Goal: Task Accomplishment & Management: Manage account settings

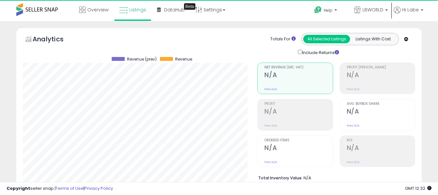
select select "**"
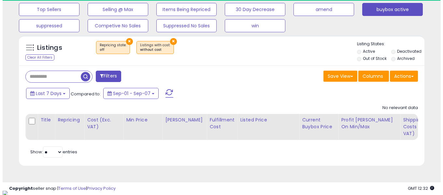
scroll to position [133, 235]
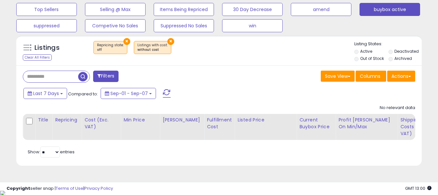
click at [172, 93] on button at bounding box center [167, 93] width 16 height 13
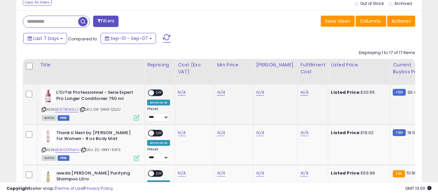
scroll to position [284, 0]
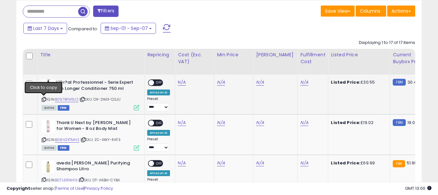
click at [43, 100] on icon at bounding box center [44, 100] width 4 height 4
click at [181, 81] on link "N/A" at bounding box center [182, 82] width 8 height 7
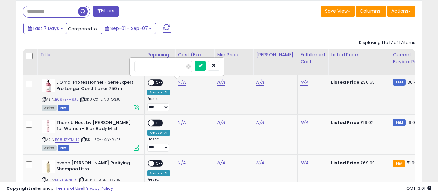
click at [175, 67] on input "number" at bounding box center [163, 66] width 58 height 11
type input "*****"
click at [201, 64] on icon "submit" at bounding box center [199, 65] width 4 height 4
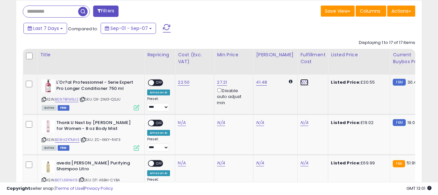
click at [301, 83] on link "N/A" at bounding box center [304, 82] width 8 height 7
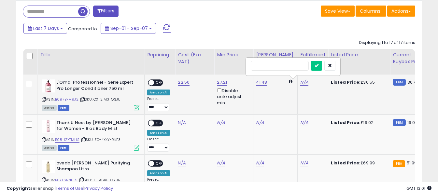
click at [285, 64] on input "text" at bounding box center [280, 66] width 58 height 10
type input "*"
click at [322, 63] on button "submit" at bounding box center [316, 66] width 11 height 10
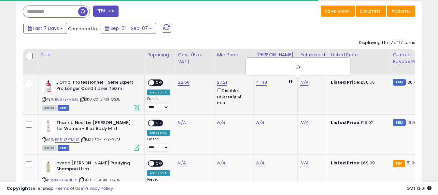
click at [149, 78] on td "**********" at bounding box center [160, 95] width 31 height 40
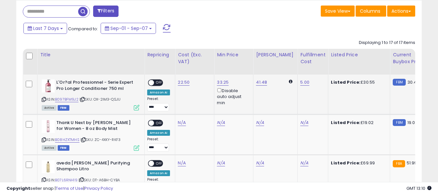
click at [157, 82] on span "OFF" at bounding box center [159, 83] width 10 height 6
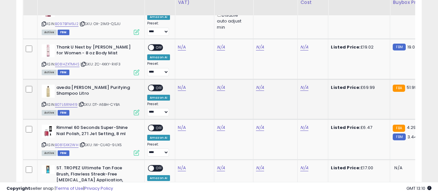
scroll to position [349, 0]
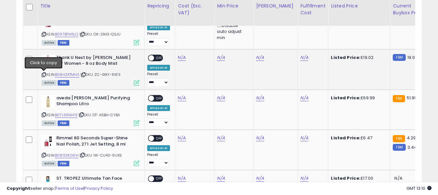
click at [45, 75] on icon at bounding box center [44, 75] width 4 height 4
click at [184, 56] on link "N/A" at bounding box center [182, 57] width 8 height 7
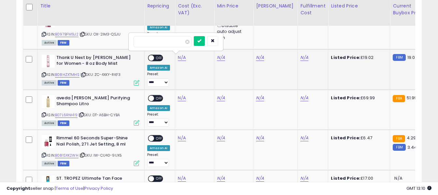
click at [177, 44] on input "number" at bounding box center [162, 41] width 58 height 11
type input "*****"
click at [201, 42] on icon "submit" at bounding box center [199, 41] width 4 height 4
click at [300, 56] on link "N/A" at bounding box center [304, 57] width 8 height 7
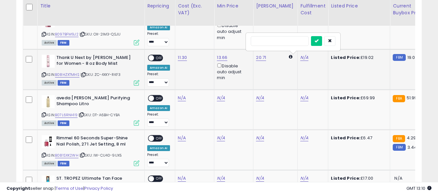
click at [284, 40] on input "text" at bounding box center [280, 41] width 58 height 10
type input "*"
click at [318, 40] on icon "submit" at bounding box center [316, 41] width 4 height 4
click at [151, 56] on span at bounding box center [151, 58] width 6 height 6
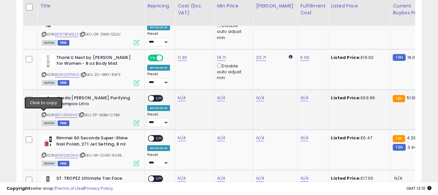
click at [45, 115] on icon at bounding box center [44, 115] width 4 height 4
click at [181, 97] on link "N/A" at bounding box center [182, 98] width 8 height 7
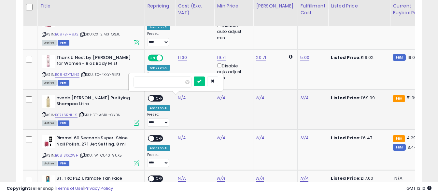
click at [177, 84] on input "number" at bounding box center [162, 82] width 58 height 11
type input "*****"
click at [205, 85] on button "submit" at bounding box center [199, 82] width 11 height 10
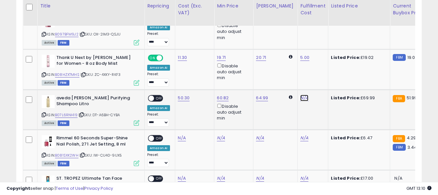
click at [300, 97] on link "N/A" at bounding box center [304, 98] width 8 height 7
click at [299, 85] on input "text" at bounding box center [280, 82] width 58 height 10
type input "*"
click at [322, 82] on button "submit" at bounding box center [316, 82] width 11 height 10
click at [155, 99] on span "OFF" at bounding box center [159, 98] width 10 height 6
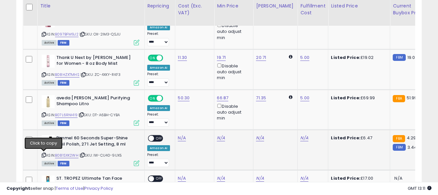
click at [43, 154] on icon at bounding box center [44, 155] width 4 height 4
click at [181, 137] on link "N/A" at bounding box center [182, 138] width 8 height 7
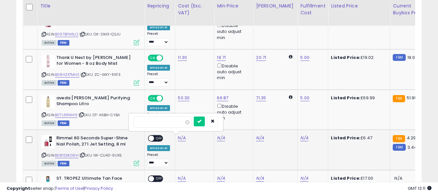
click at [181, 123] on input "number" at bounding box center [162, 122] width 58 height 11
type input "****"
click at [201, 120] on icon "submit" at bounding box center [199, 121] width 4 height 4
click at [300, 136] on link "N/A" at bounding box center [304, 138] width 8 height 7
click at [284, 122] on input "text" at bounding box center [280, 122] width 58 height 10
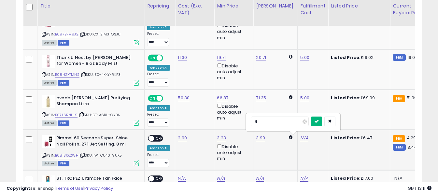
type input "*"
click at [318, 120] on icon "submit" at bounding box center [316, 121] width 4 height 4
click at [157, 137] on span "OFF" at bounding box center [159, 139] width 10 height 6
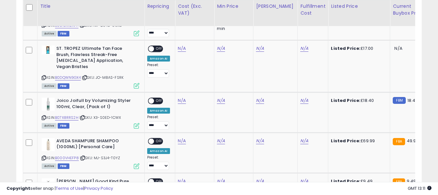
scroll to position [479, 0]
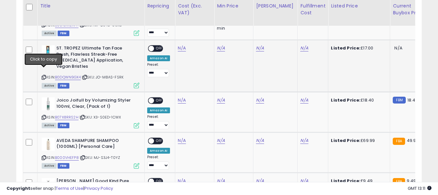
click at [44, 76] on icon at bounding box center [44, 78] width 4 height 4
click at [179, 49] on link "N/A" at bounding box center [182, 48] width 8 height 7
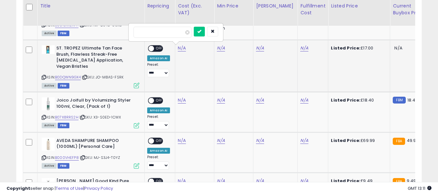
click at [178, 35] on input "number" at bounding box center [162, 32] width 58 height 11
type input "****"
click at [201, 32] on icon "submit" at bounding box center [199, 31] width 4 height 4
click at [300, 48] on link "N/A" at bounding box center [304, 48] width 8 height 7
click at [295, 33] on input "text" at bounding box center [280, 32] width 58 height 10
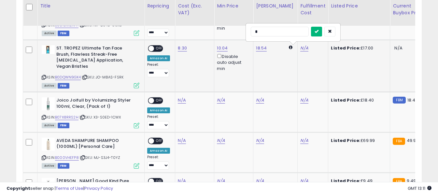
type input "*"
click at [318, 31] on icon "submit" at bounding box center [316, 31] width 4 height 4
click at [158, 49] on span "OFF" at bounding box center [159, 49] width 10 height 6
click at [44, 116] on icon at bounding box center [44, 118] width 4 height 4
click at [181, 97] on link "N/A" at bounding box center [182, 100] width 8 height 7
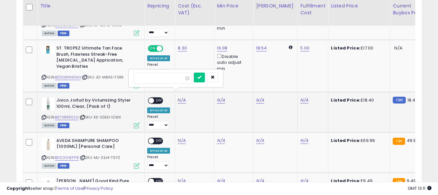
click at [180, 78] on input "number" at bounding box center [162, 78] width 58 height 11
type input "****"
click at [201, 78] on icon "submit" at bounding box center [199, 77] width 4 height 4
click at [300, 97] on link "N/A" at bounding box center [304, 100] width 8 height 7
click at [292, 76] on input "text" at bounding box center [280, 78] width 58 height 10
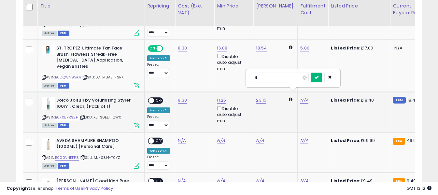
type input "*"
click at [318, 77] on icon "submit" at bounding box center [316, 77] width 4 height 4
click at [155, 98] on span "OFF" at bounding box center [159, 101] width 10 height 6
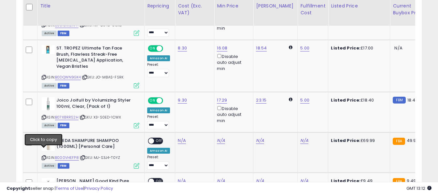
click at [42, 156] on icon at bounding box center [44, 158] width 4 height 4
click at [179, 137] on link "N/A" at bounding box center [182, 140] width 8 height 7
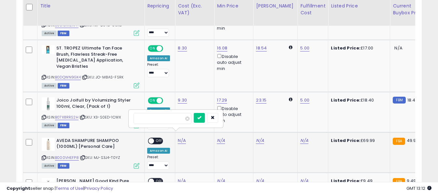
click at [171, 118] on input "number" at bounding box center [162, 118] width 58 height 11
type input "*****"
click at [205, 119] on button "submit" at bounding box center [199, 118] width 11 height 10
click at [300, 137] on link "N/A" at bounding box center [304, 140] width 8 height 7
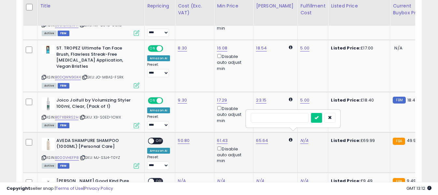
click at [293, 119] on input "text" at bounding box center [280, 118] width 58 height 10
type input "*"
click at [322, 120] on button "submit" at bounding box center [316, 118] width 11 height 10
click at [159, 138] on span "OFF" at bounding box center [159, 141] width 10 height 6
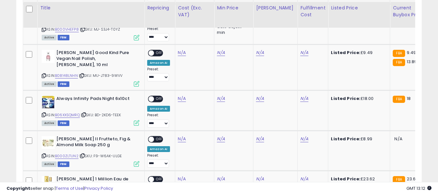
scroll to position [609, 0]
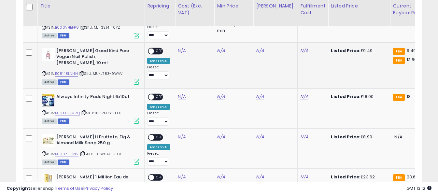
click at [45, 72] on icon at bounding box center [44, 74] width 4 height 4
click at [179, 48] on link "N/A" at bounding box center [182, 51] width 8 height 7
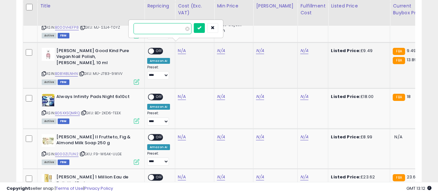
click at [169, 29] on input "number" at bounding box center [162, 28] width 58 height 11
type input "****"
click at [201, 30] on icon "submit" at bounding box center [199, 28] width 4 height 4
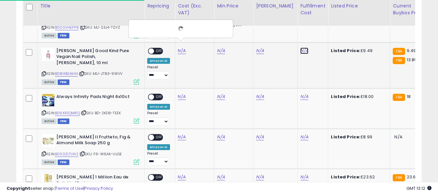
click at [300, 48] on link "N/A" at bounding box center [304, 51] width 8 height 7
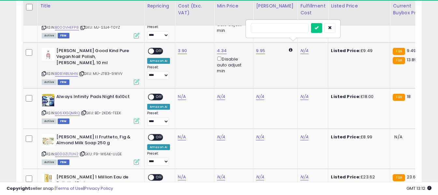
click at [295, 28] on input "text" at bounding box center [280, 28] width 58 height 10
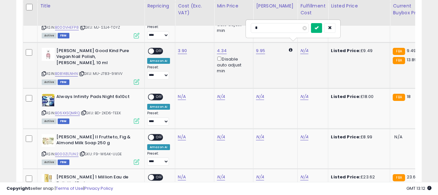
type input "*"
click at [318, 27] on icon "submit" at bounding box center [316, 28] width 4 height 4
click at [160, 48] on span "OFF" at bounding box center [159, 51] width 10 height 6
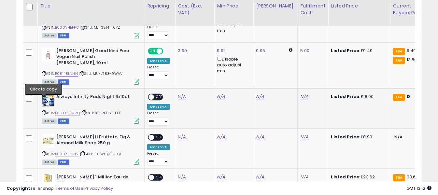
click at [44, 111] on icon at bounding box center [44, 113] width 4 height 4
click at [179, 93] on link "N/A" at bounding box center [182, 96] width 8 height 7
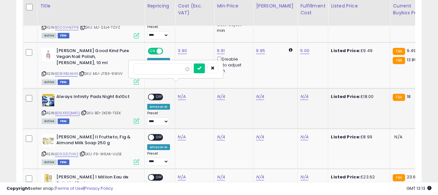
click at [177, 73] on input "number" at bounding box center [162, 68] width 58 height 11
type input "****"
click at [201, 69] on icon "submit" at bounding box center [199, 68] width 4 height 4
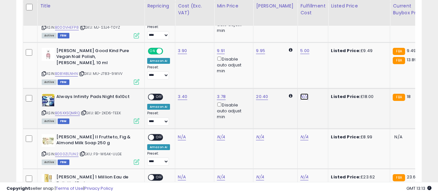
click at [300, 93] on link "N/A" at bounding box center [304, 96] width 8 height 7
click at [287, 69] on input "text" at bounding box center [280, 68] width 58 height 10
type input "*"
click at [318, 67] on icon "submit" at bounding box center [316, 68] width 4 height 4
click at [155, 94] on span "OFF" at bounding box center [159, 97] width 10 height 6
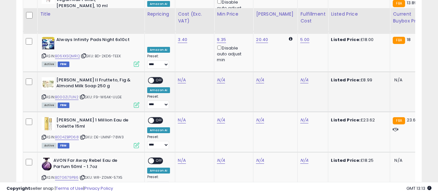
scroll to position [674, 0]
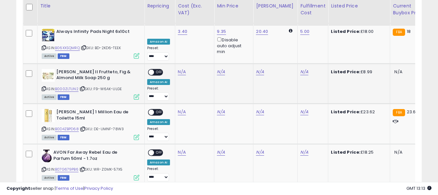
click at [42, 87] on icon at bounding box center [44, 89] width 4 height 4
click at [181, 69] on link "N/A" at bounding box center [182, 72] width 8 height 7
click at [174, 46] on input "number" at bounding box center [162, 43] width 58 height 11
type input "****"
click at [201, 43] on icon "submit" at bounding box center [199, 43] width 4 height 4
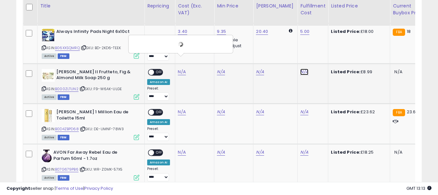
click at [300, 69] on link "N/A" at bounding box center [304, 72] width 8 height 7
click at [285, 46] on input "text" at bounding box center [280, 43] width 58 height 10
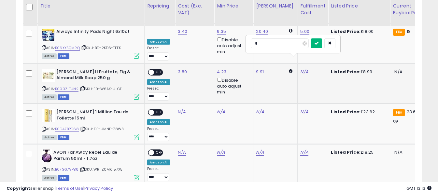
type input "*"
click at [322, 42] on button "submit" at bounding box center [316, 43] width 11 height 10
click at [159, 69] on span "OFF" at bounding box center [159, 72] width 10 height 6
click at [43, 127] on icon at bounding box center [44, 129] width 4 height 4
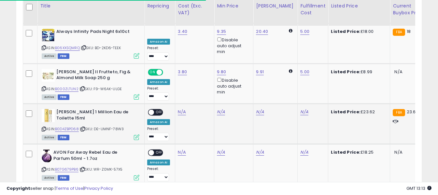
click at [180, 104] on td "N/A" at bounding box center [194, 124] width 39 height 40
click at [181, 109] on link "N/A" at bounding box center [182, 112] width 8 height 7
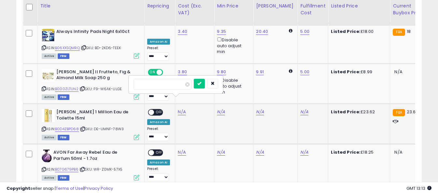
click at [172, 86] on input "number" at bounding box center [162, 84] width 58 height 11
type input "*****"
click at [201, 83] on icon "submit" at bounding box center [199, 83] width 4 height 4
click at [300, 109] on link "N/A" at bounding box center [304, 112] width 8 height 7
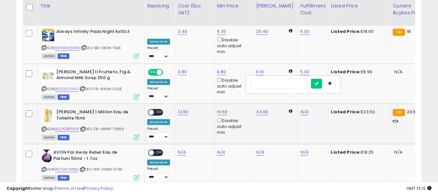
click at [289, 84] on input "text" at bounding box center [280, 84] width 58 height 10
type input "*"
click at [318, 82] on icon "submit" at bounding box center [316, 83] width 4 height 4
click at [157, 110] on span "OFF" at bounding box center [159, 113] width 10 height 6
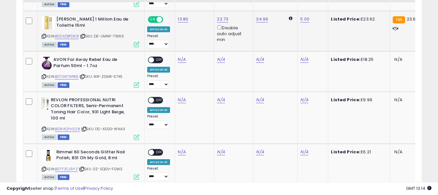
scroll to position [772, 0]
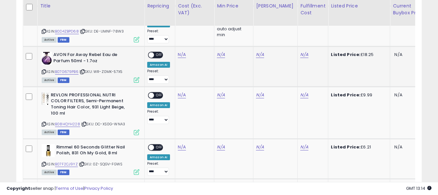
click at [44, 70] on icon at bounding box center [44, 72] width 4 height 4
click at [182, 51] on link "N/A" at bounding box center [182, 54] width 8 height 7
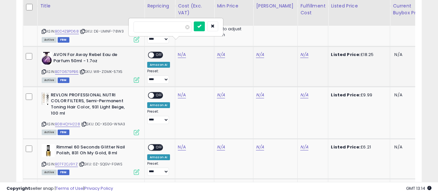
click at [177, 27] on input "number" at bounding box center [162, 26] width 58 height 11
type input "*****"
click at [201, 25] on icon "submit" at bounding box center [199, 26] width 4 height 4
click at [300, 51] on link "N/A" at bounding box center [304, 54] width 8 height 7
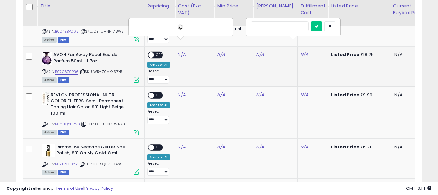
click at [284, 27] on input "text" at bounding box center [280, 26] width 58 height 10
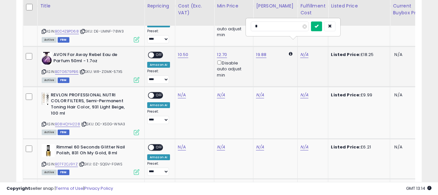
type input "*"
click at [318, 27] on icon "submit" at bounding box center [316, 26] width 4 height 4
click at [160, 52] on span "OFF" at bounding box center [159, 55] width 10 height 6
click at [43, 122] on icon at bounding box center [44, 124] width 4 height 4
click at [181, 92] on link "N/A" at bounding box center [182, 95] width 8 height 7
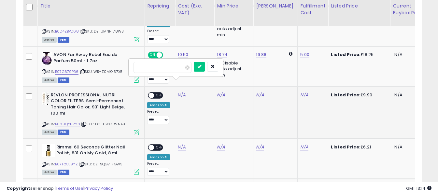
click at [180, 65] on input "number" at bounding box center [162, 67] width 58 height 11
type input "****"
click at [201, 68] on icon "submit" at bounding box center [199, 66] width 4 height 4
click at [300, 92] on link "N/A" at bounding box center [304, 95] width 8 height 7
click at [292, 67] on input "text" at bounding box center [280, 67] width 58 height 10
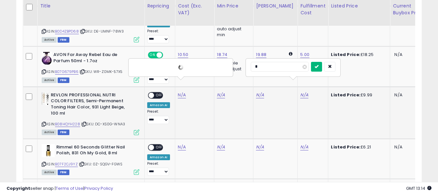
type input "*"
click at [318, 66] on icon "submit" at bounding box center [316, 66] width 4 height 4
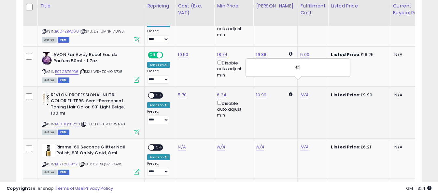
click at [158, 92] on span "OFF" at bounding box center [159, 95] width 10 height 6
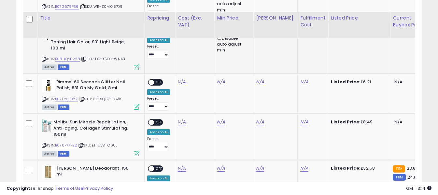
scroll to position [870, 0]
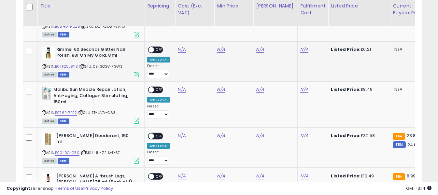
click at [43, 65] on icon at bounding box center [44, 67] width 4 height 4
click at [182, 46] on link "N/A" at bounding box center [182, 49] width 8 height 7
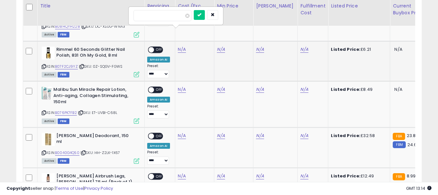
click at [175, 16] on input "number" at bounding box center [162, 15] width 58 height 11
type input "****"
click at [201, 15] on icon "submit" at bounding box center [199, 15] width 4 height 4
click at [300, 46] on link "N/A" at bounding box center [304, 49] width 8 height 7
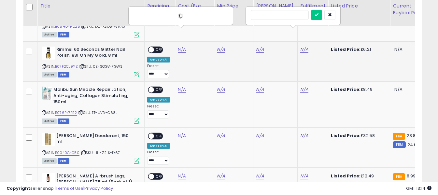
click at [292, 14] on input "text" at bounding box center [280, 15] width 58 height 10
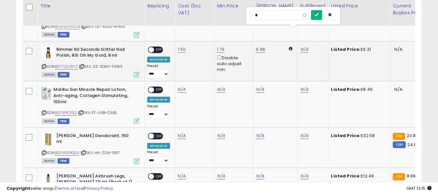
type input "*"
click at [318, 15] on icon "submit" at bounding box center [316, 15] width 4 height 4
click at [158, 47] on span "OFF" at bounding box center [159, 50] width 10 height 6
click at [43, 111] on icon at bounding box center [44, 113] width 4 height 4
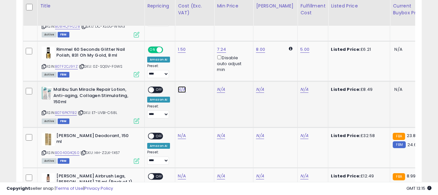
drag, startPoint x: 178, startPoint y: 72, endPoint x: 176, endPoint y: 68, distance: 3.9
click at [178, 86] on link "N/A" at bounding box center [182, 89] width 8 height 7
click at [173, 59] on input "number" at bounding box center [162, 55] width 58 height 11
type input "****"
click at [201, 54] on icon "submit" at bounding box center [199, 55] width 4 height 4
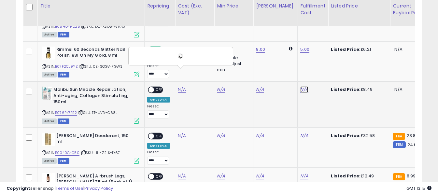
click at [300, 86] on link "N/A" at bounding box center [304, 89] width 8 height 7
click at [290, 56] on input "text" at bounding box center [280, 55] width 58 height 10
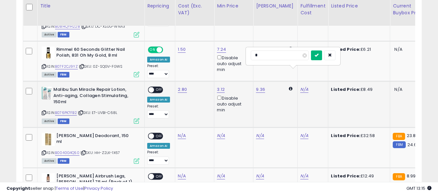
type input "*"
click at [318, 54] on icon "submit" at bounding box center [316, 55] width 4 height 4
click at [158, 87] on span "OFF" at bounding box center [159, 90] width 10 height 6
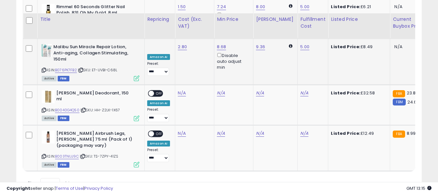
scroll to position [926, 0]
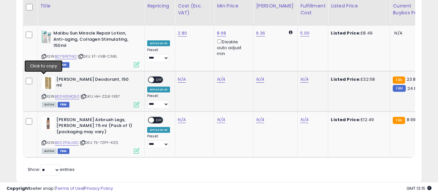
click at [44, 95] on icon at bounding box center [44, 97] width 4 height 4
click at [181, 76] on link "N/A" at bounding box center [182, 79] width 8 height 7
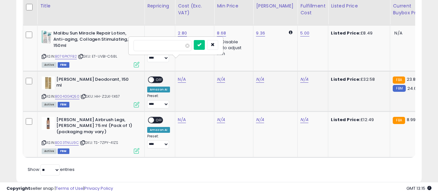
click at [179, 45] on input "number" at bounding box center [162, 45] width 58 height 11
type input "*****"
click at [205, 43] on button "submit" at bounding box center [199, 45] width 11 height 10
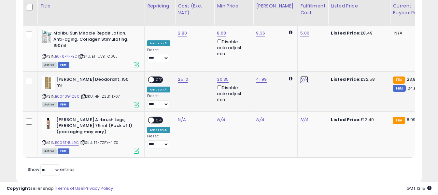
click at [300, 76] on link "N/A" at bounding box center [304, 79] width 8 height 7
click at [294, 44] on input "text" at bounding box center [280, 45] width 58 height 10
type input "*"
click at [318, 43] on icon "submit" at bounding box center [316, 45] width 4 height 4
click at [154, 77] on span "OFF" at bounding box center [159, 80] width 10 height 6
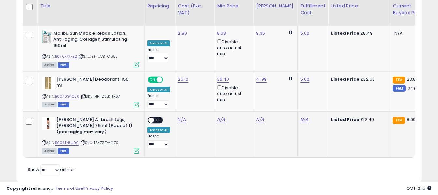
click at [42, 141] on icon at bounding box center [44, 143] width 4 height 4
click at [179, 117] on link "N/A" at bounding box center [182, 120] width 8 height 7
click at [176, 87] on input "number" at bounding box center [162, 85] width 58 height 11
type input "****"
click at [201, 84] on icon "submit" at bounding box center [199, 85] width 4 height 4
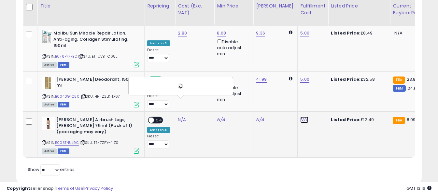
click at [300, 117] on link "N/A" at bounding box center [304, 120] width 8 height 7
click at [286, 87] on input "text" at bounding box center [280, 85] width 58 height 10
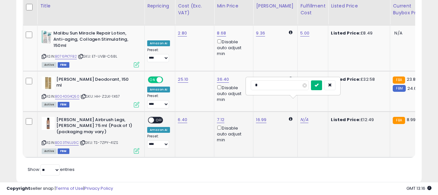
type input "*"
click at [322, 87] on button "submit" at bounding box center [316, 85] width 11 height 10
click at [159, 117] on span "OFF" at bounding box center [159, 120] width 10 height 6
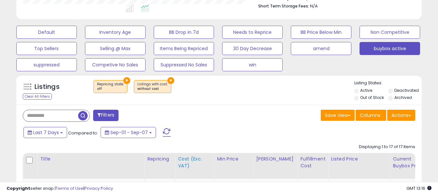
scroll to position [242, 0]
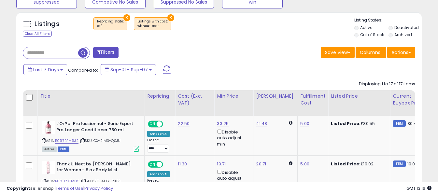
click at [166, 68] on span at bounding box center [167, 69] width 8 height 8
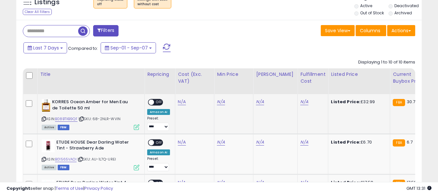
scroll to position [296, 0]
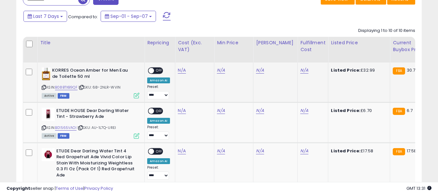
click at [43, 88] on icon at bounding box center [44, 88] width 4 height 4
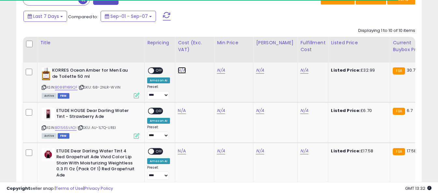
click at [179, 70] on link "N/A" at bounding box center [182, 70] width 8 height 7
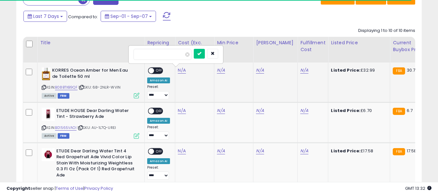
click at [177, 55] on input "number" at bounding box center [162, 54] width 58 height 11
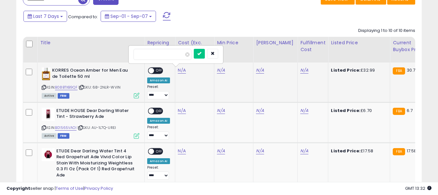
type input "*****"
click at [201, 52] on icon "submit" at bounding box center [199, 53] width 4 height 4
click at [300, 69] on link "N/A" at bounding box center [304, 70] width 8 height 7
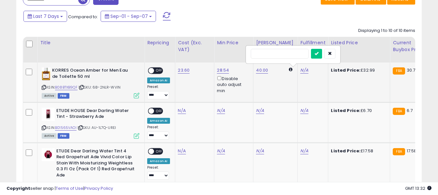
click at [287, 56] on input "text" at bounding box center [280, 54] width 58 height 10
type input "*"
click at [322, 53] on button "submit" at bounding box center [316, 54] width 11 height 10
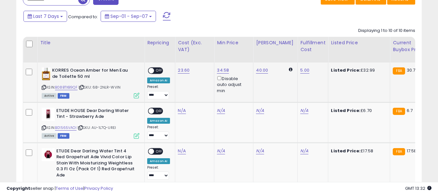
click at [159, 69] on span "OFF" at bounding box center [159, 71] width 10 height 6
click at [43, 127] on icon at bounding box center [44, 128] width 4 height 4
click at [185, 111] on link "N/A" at bounding box center [182, 110] width 8 height 7
click at [172, 91] on input "number" at bounding box center [162, 94] width 58 height 11
type input "*"
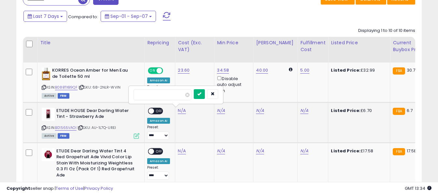
click at [201, 93] on icon "submit" at bounding box center [199, 94] width 4 height 4
click at [300, 111] on link "N/A" at bounding box center [304, 110] width 8 height 7
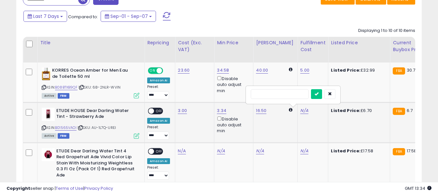
click at [287, 92] on input "text" at bounding box center [280, 94] width 58 height 10
type input "*"
click at [322, 91] on button "submit" at bounding box center [316, 94] width 11 height 10
click at [159, 109] on span "OFF" at bounding box center [159, 111] width 10 height 6
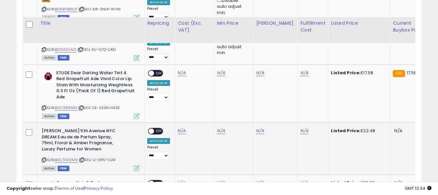
scroll to position [393, 0]
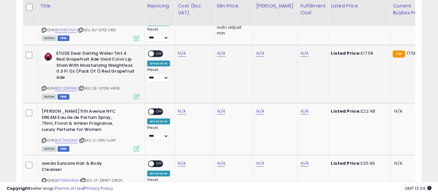
click at [42, 89] on icon at bounding box center [44, 89] width 4 height 4
click at [182, 54] on link "N/A" at bounding box center [182, 53] width 8 height 7
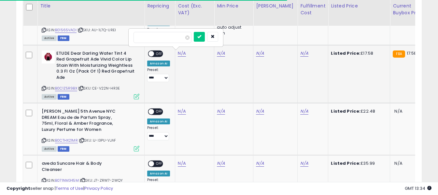
click at [175, 41] on input "number" at bounding box center [162, 37] width 58 height 11
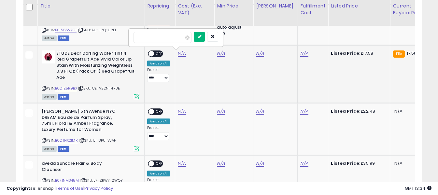
type input "****"
click at [201, 36] on icon "submit" at bounding box center [199, 37] width 4 height 4
click at [300, 53] on link "N/A" at bounding box center [304, 53] width 8 height 7
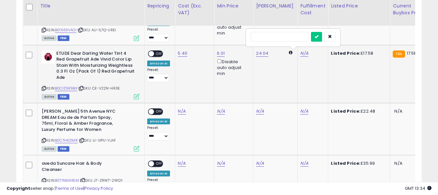
click at [276, 39] on input "text" at bounding box center [280, 37] width 58 height 10
type input "*"
click at [318, 35] on icon "submit" at bounding box center [316, 37] width 4 height 4
click at [161, 53] on span "OFF" at bounding box center [159, 54] width 10 height 6
click at [44, 141] on icon at bounding box center [44, 141] width 4 height 4
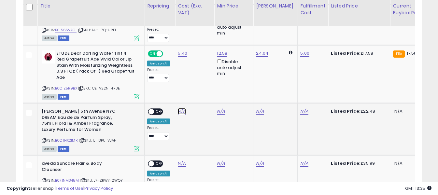
click at [182, 110] on link "N/A" at bounding box center [182, 111] width 8 height 7
click at [172, 97] on input "number" at bounding box center [162, 95] width 58 height 11
type input "*****"
drag, startPoint x: 206, startPoint y: 93, endPoint x: 258, endPoint y: 104, distance: 52.5
click at [205, 94] on button "submit" at bounding box center [199, 95] width 11 height 10
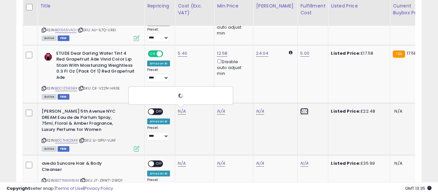
click at [300, 110] on link "N/A" at bounding box center [304, 111] width 8 height 7
click at [291, 94] on input "text" at bounding box center [280, 95] width 58 height 10
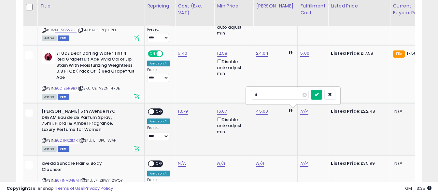
type input "*"
click at [318, 96] on icon "submit" at bounding box center [316, 94] width 4 height 4
click at [156, 111] on span "OFF" at bounding box center [159, 112] width 10 height 6
click at [318, 94] on icon "submit" at bounding box center [316, 94] width 4 height 4
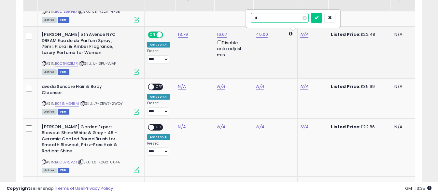
scroll to position [456, 0]
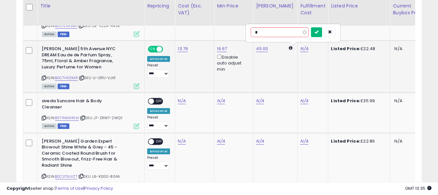
click at [322, 29] on button "submit" at bounding box center [316, 32] width 11 height 10
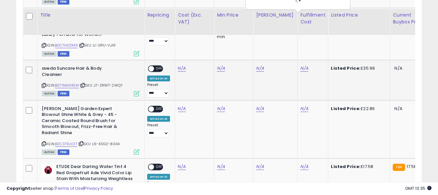
scroll to position [521, 0]
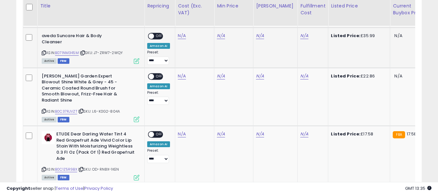
click at [43, 54] on icon at bounding box center [44, 53] width 4 height 4
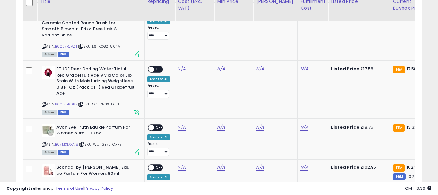
scroll to position [553, 0]
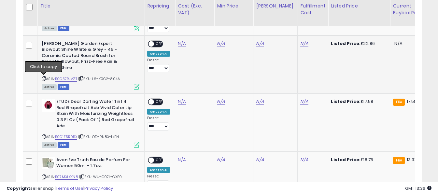
click at [42, 79] on icon at bounding box center [44, 79] width 4 height 4
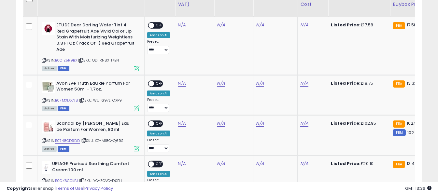
scroll to position [651, 0]
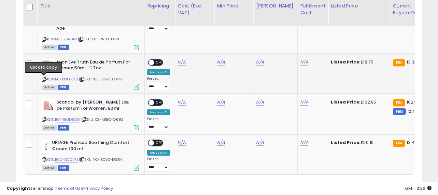
click at [42, 79] on icon at bounding box center [44, 79] width 4 height 4
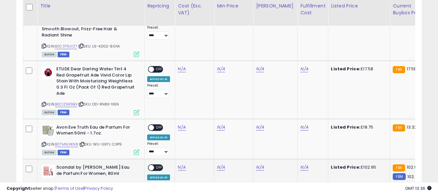
scroll to position [553, 0]
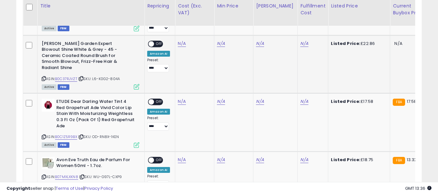
click at [45, 77] on icon at bounding box center [44, 79] width 4 height 4
click at [181, 45] on link "N/A" at bounding box center [182, 43] width 8 height 7
click at [180, 28] on input "number" at bounding box center [162, 27] width 58 height 11
type input "*****"
click at [201, 27] on icon "submit" at bounding box center [199, 27] width 4 height 4
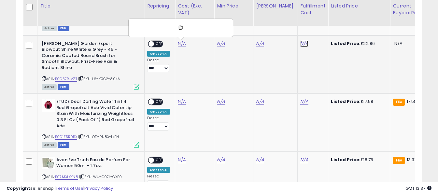
click at [300, 44] on link "N/A" at bounding box center [304, 43] width 8 height 7
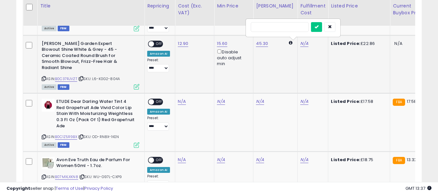
click at [281, 27] on input "text" at bounding box center [280, 27] width 58 height 10
type input "*"
click at [318, 26] on icon "submit" at bounding box center [316, 27] width 4 height 4
click at [153, 43] on span at bounding box center [151, 44] width 6 height 6
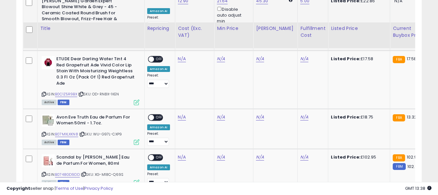
scroll to position [619, 0]
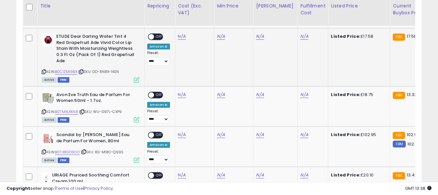
click at [42, 72] on icon at bounding box center [44, 72] width 4 height 4
click at [180, 37] on link "N/A" at bounding box center [182, 36] width 8 height 7
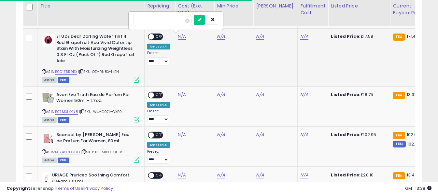
click at [176, 21] on input "number" at bounding box center [162, 20] width 58 height 11
type input "****"
click at [201, 19] on icon "submit" at bounding box center [199, 20] width 4 height 4
click at [301, 39] on link "N/A" at bounding box center [304, 36] width 8 height 7
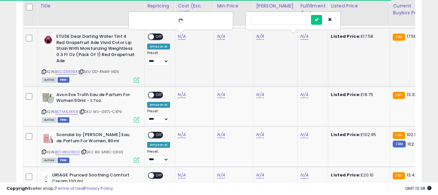
click at [282, 20] on input "text" at bounding box center [280, 20] width 58 height 10
type input "*"
click at [318, 20] on icon "submit" at bounding box center [316, 20] width 4 height 4
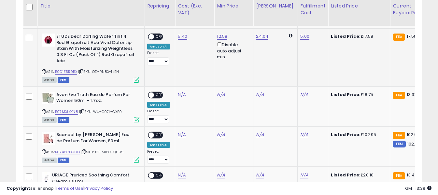
click at [160, 34] on span "OFF" at bounding box center [159, 37] width 10 height 6
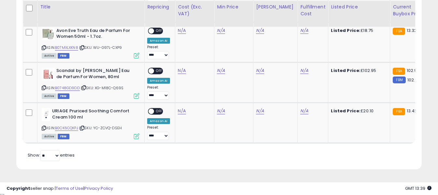
scroll to position [684, 0]
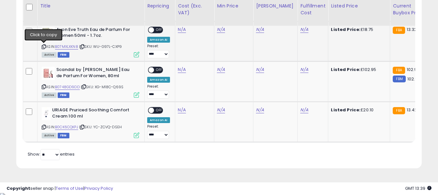
click at [45, 46] on icon at bounding box center [44, 47] width 4 height 4
click at [182, 29] on link "N/A" at bounding box center [182, 29] width 8 height 7
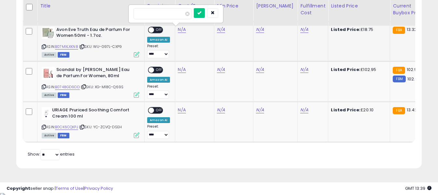
click at [178, 16] on input "number" at bounding box center [162, 13] width 58 height 11
type input "*****"
click at [201, 13] on icon "submit" at bounding box center [199, 13] width 4 height 4
click at [300, 30] on link "N/A" at bounding box center [304, 29] width 8 height 7
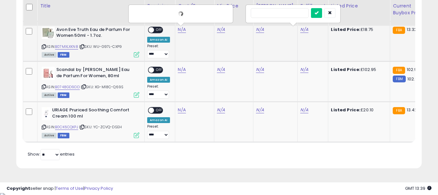
click at [292, 14] on input "text" at bounding box center [280, 13] width 58 height 10
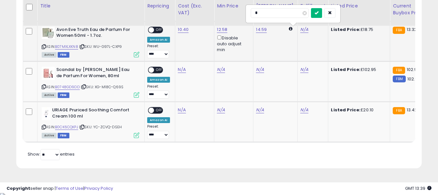
type input "*"
click at [322, 15] on button "submit" at bounding box center [316, 13] width 11 height 10
click at [159, 29] on span "OFF" at bounding box center [159, 30] width 10 height 6
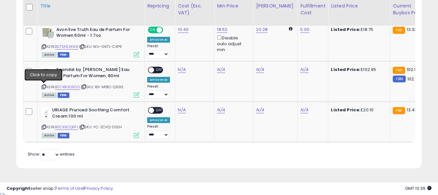
drag, startPoint x: 44, startPoint y: 86, endPoint x: 134, endPoint y: 2, distance: 123.2
click at [48, 85] on div "ASIN: B0748GD9DD | SKU: XG-M18C-Q69S Active FBM" at bounding box center [91, 82] width 98 height 30
click at [44, 85] on icon at bounding box center [44, 87] width 4 height 4
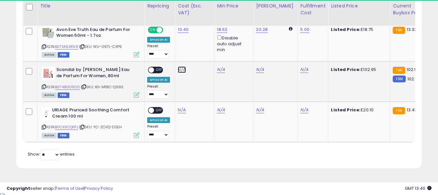
click at [178, 70] on link "N/A" at bounding box center [182, 69] width 8 height 7
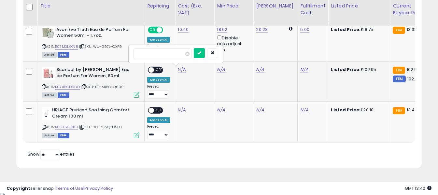
click at [176, 56] on input "number" at bounding box center [162, 53] width 58 height 11
type input "*****"
click at [205, 55] on button "submit" at bounding box center [199, 53] width 11 height 10
click at [300, 70] on link "N/A" at bounding box center [304, 69] width 8 height 7
click at [289, 54] on input "text" at bounding box center [280, 53] width 58 height 10
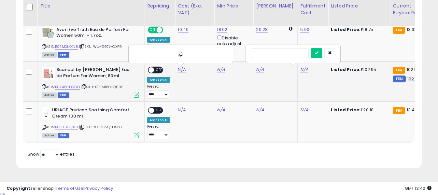
type input "*"
click at [318, 54] on icon "submit" at bounding box center [316, 53] width 4 height 4
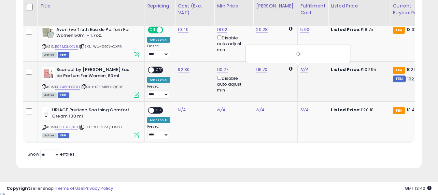
click at [161, 70] on span "OFF" at bounding box center [159, 70] width 10 height 6
click at [45, 127] on icon at bounding box center [44, 127] width 4 height 4
click at [180, 110] on link "N/A" at bounding box center [182, 110] width 8 height 7
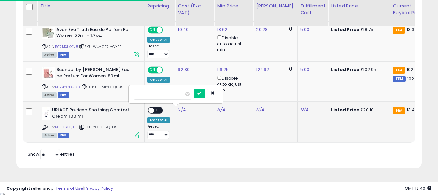
click at [184, 91] on input "number" at bounding box center [162, 94] width 58 height 11
type input "****"
click at [205, 93] on button "submit" at bounding box center [199, 94] width 11 height 10
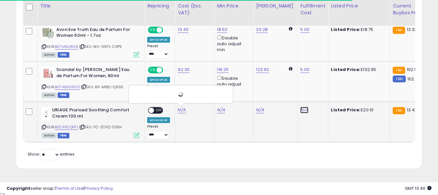
click at [300, 111] on link "N/A" at bounding box center [304, 110] width 8 height 7
click at [284, 96] on input "text" at bounding box center [280, 94] width 58 height 10
type input "*"
click at [318, 93] on icon "submit" at bounding box center [316, 93] width 4 height 4
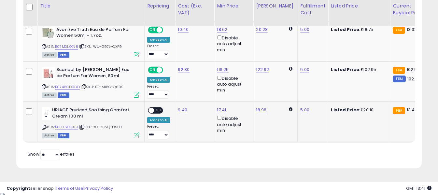
click at [159, 108] on span "OFF" at bounding box center [159, 111] width 10 height 6
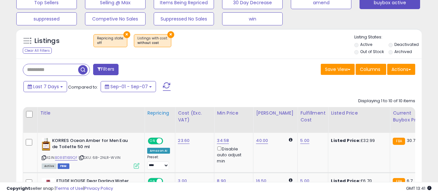
scroll to position [260, 0]
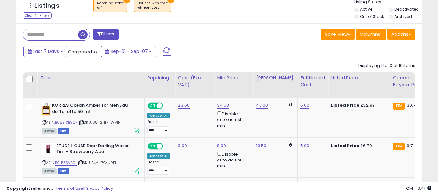
click at [167, 53] on span at bounding box center [167, 51] width 8 height 8
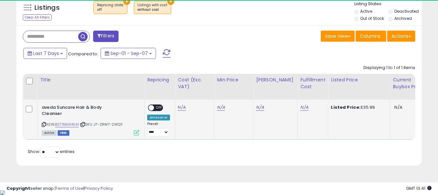
scroll to position [133, 235]
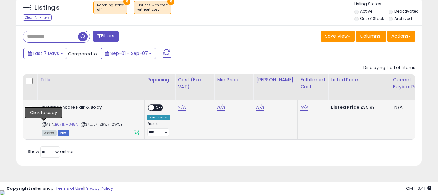
click at [45, 123] on icon at bounding box center [44, 125] width 4 height 4
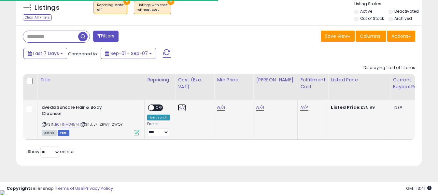
click at [180, 106] on link "N/A" at bounding box center [182, 107] width 8 height 7
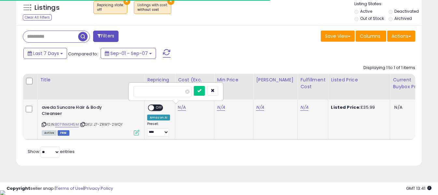
click at [177, 93] on input "number" at bounding box center [162, 91] width 58 height 11
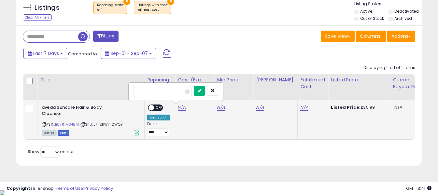
type input "*****"
click at [205, 93] on button "submit" at bounding box center [199, 91] width 11 height 10
click at [300, 108] on link "N/A" at bounding box center [304, 107] width 8 height 7
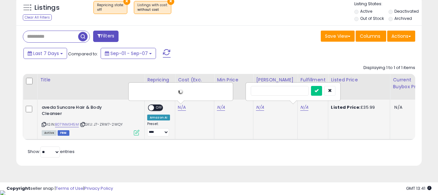
click at [289, 87] on input "text" at bounding box center [280, 91] width 58 height 10
type input "*"
click at [318, 91] on icon "submit" at bounding box center [316, 91] width 4 height 4
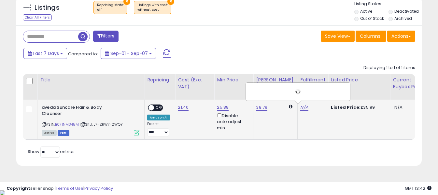
click at [158, 106] on span "OFF" at bounding box center [159, 108] width 10 height 6
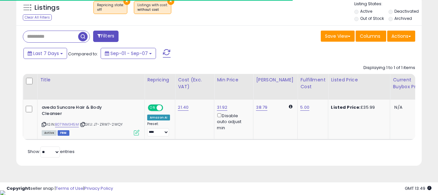
click at [165, 52] on span at bounding box center [167, 53] width 8 height 8
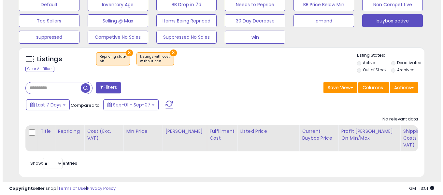
scroll to position [218, 0]
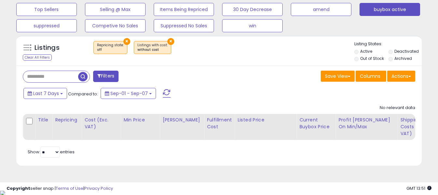
click at [169, 93] on span at bounding box center [167, 93] width 8 height 8
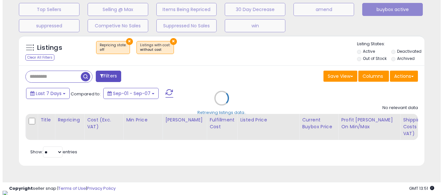
scroll to position [133, 237]
